Goal: Go to known website: Access a specific website the user already knows

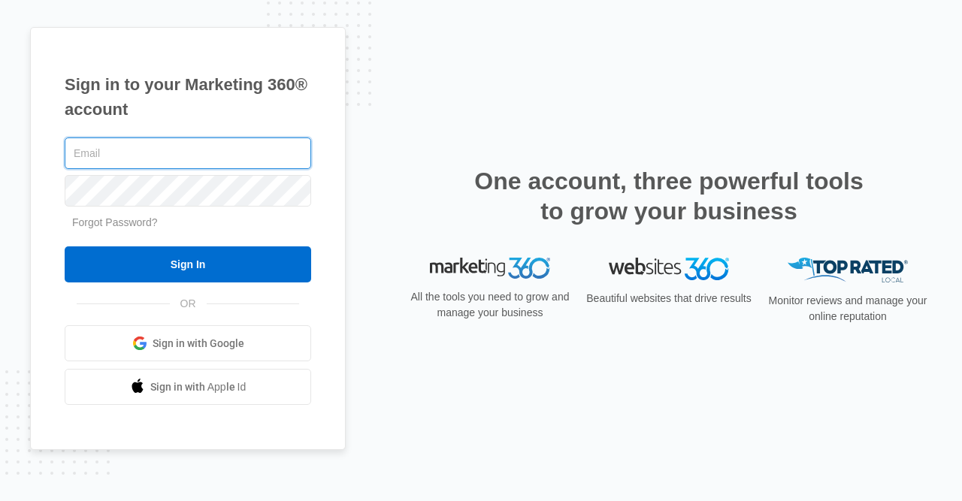
type input "[EMAIL_ADDRESS][DOMAIN_NAME]"
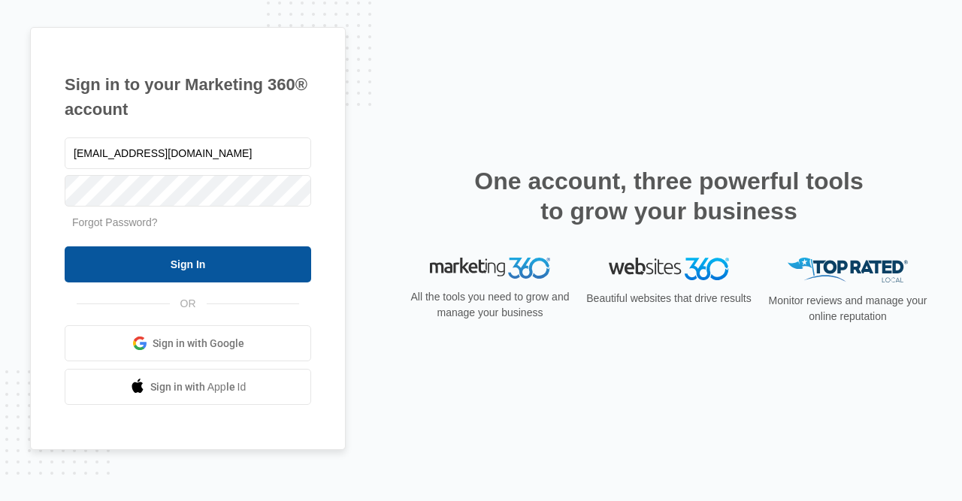
click at [165, 273] on input "Sign In" at bounding box center [188, 265] width 247 height 36
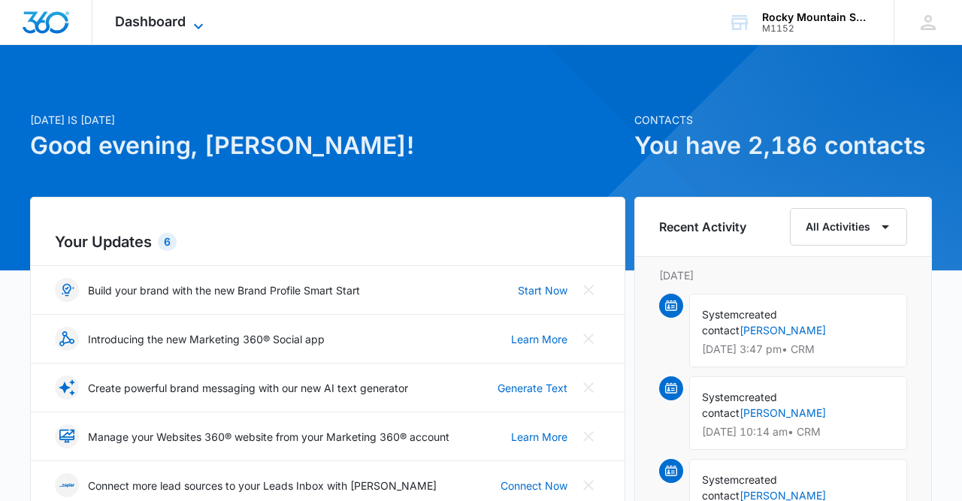
click at [204, 30] on icon at bounding box center [198, 26] width 18 height 18
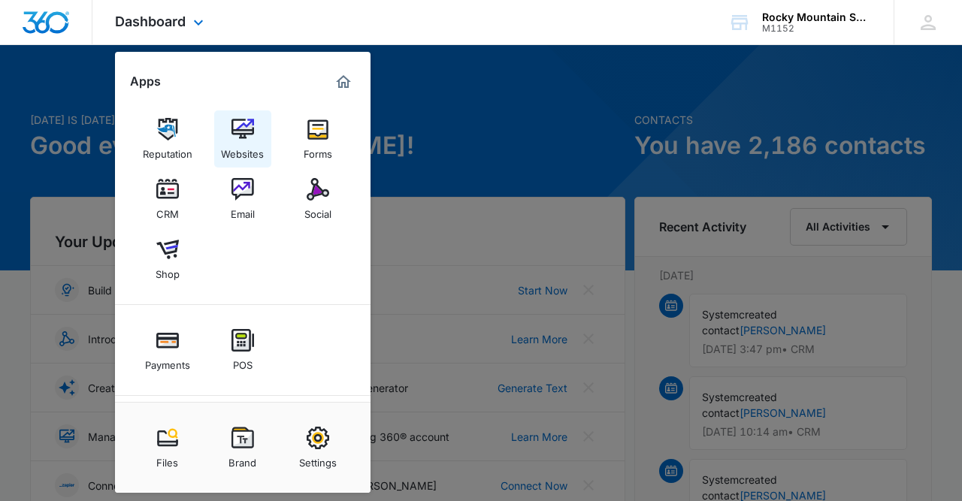
click at [244, 143] on div "Websites" at bounding box center [242, 151] width 43 height 20
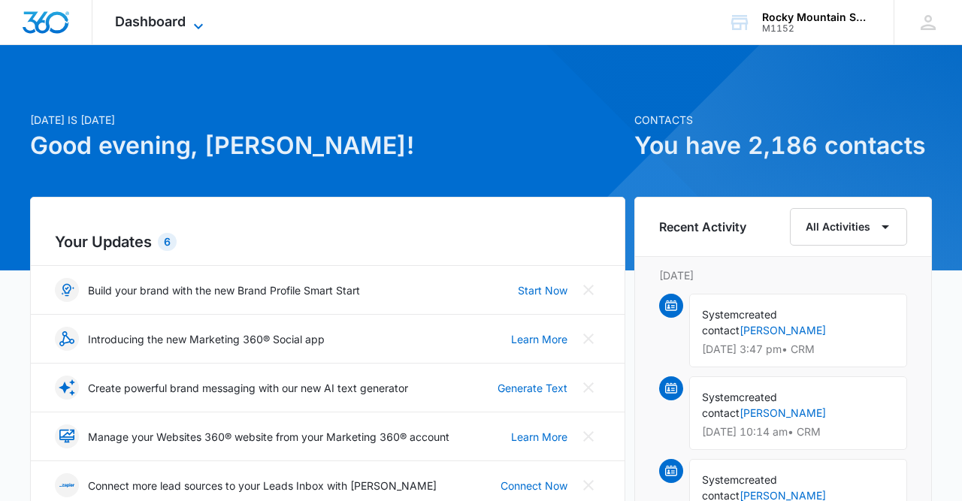
click at [199, 20] on icon at bounding box center [198, 26] width 18 height 18
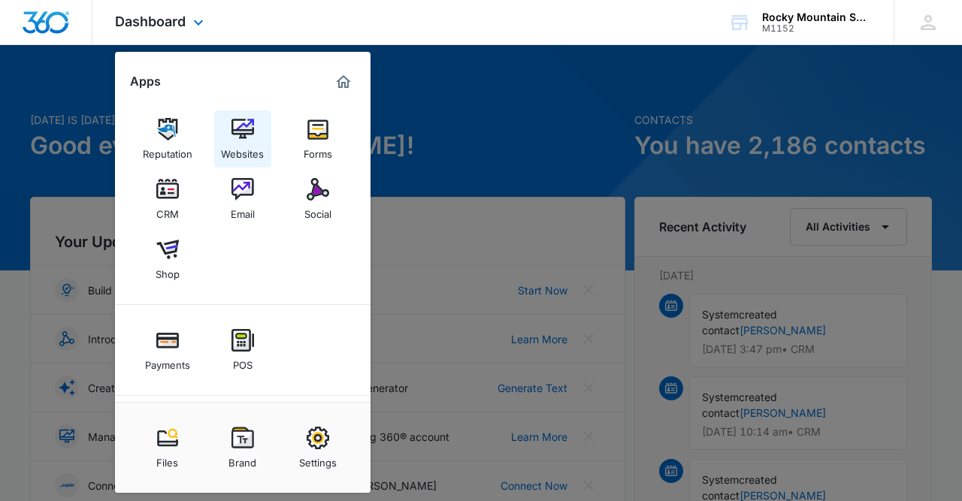
click at [244, 130] on img at bounding box center [242, 129] width 23 height 23
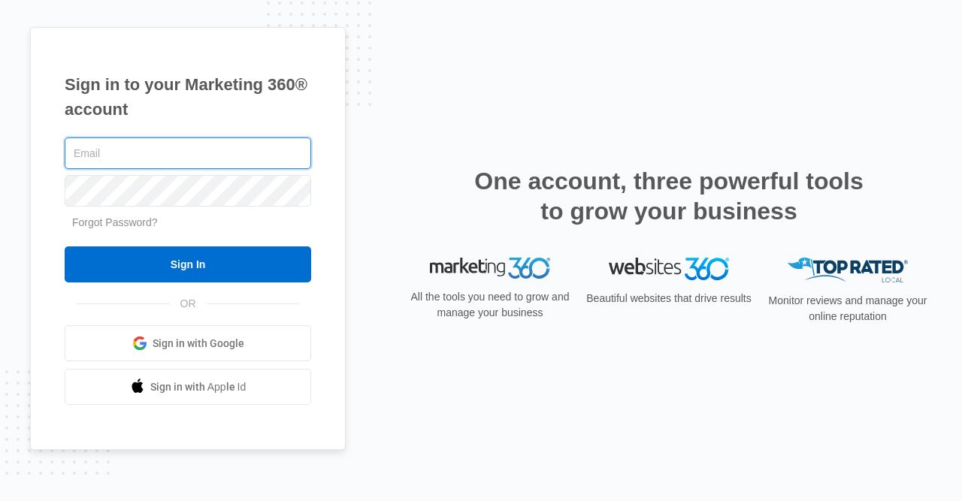
type input "[EMAIL_ADDRESS][DOMAIN_NAME]"
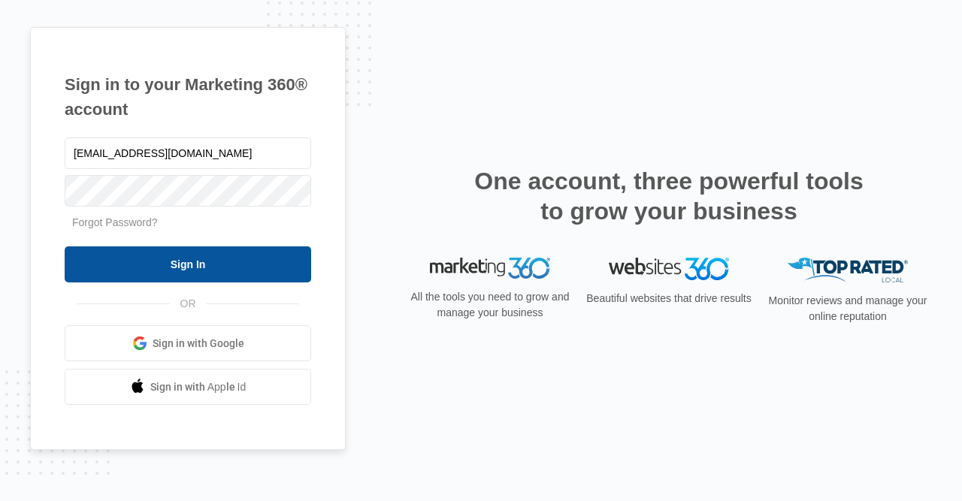
click at [194, 267] on input "Sign In" at bounding box center [188, 265] width 247 height 36
